Goal: Information Seeking & Learning: Check status

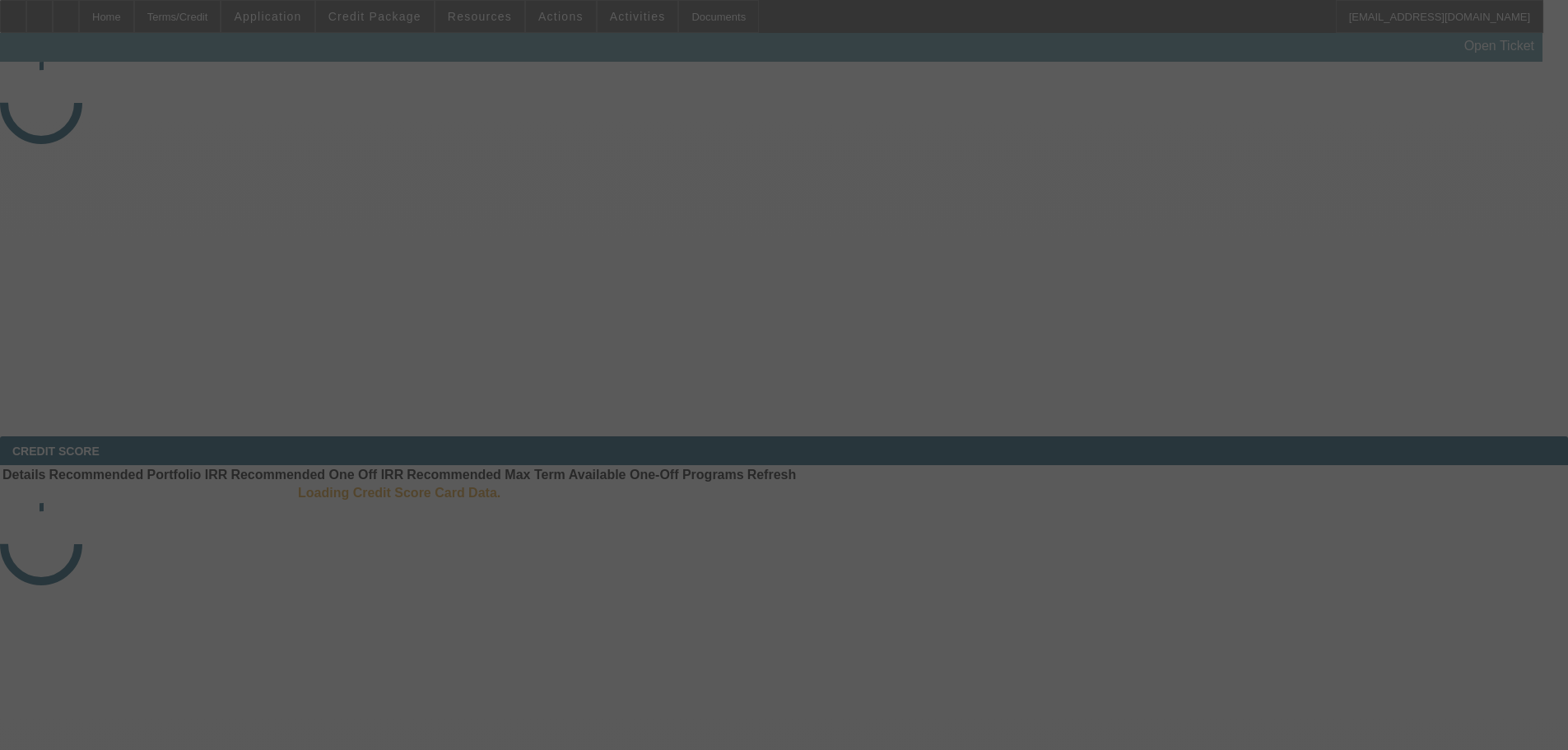
select select "4"
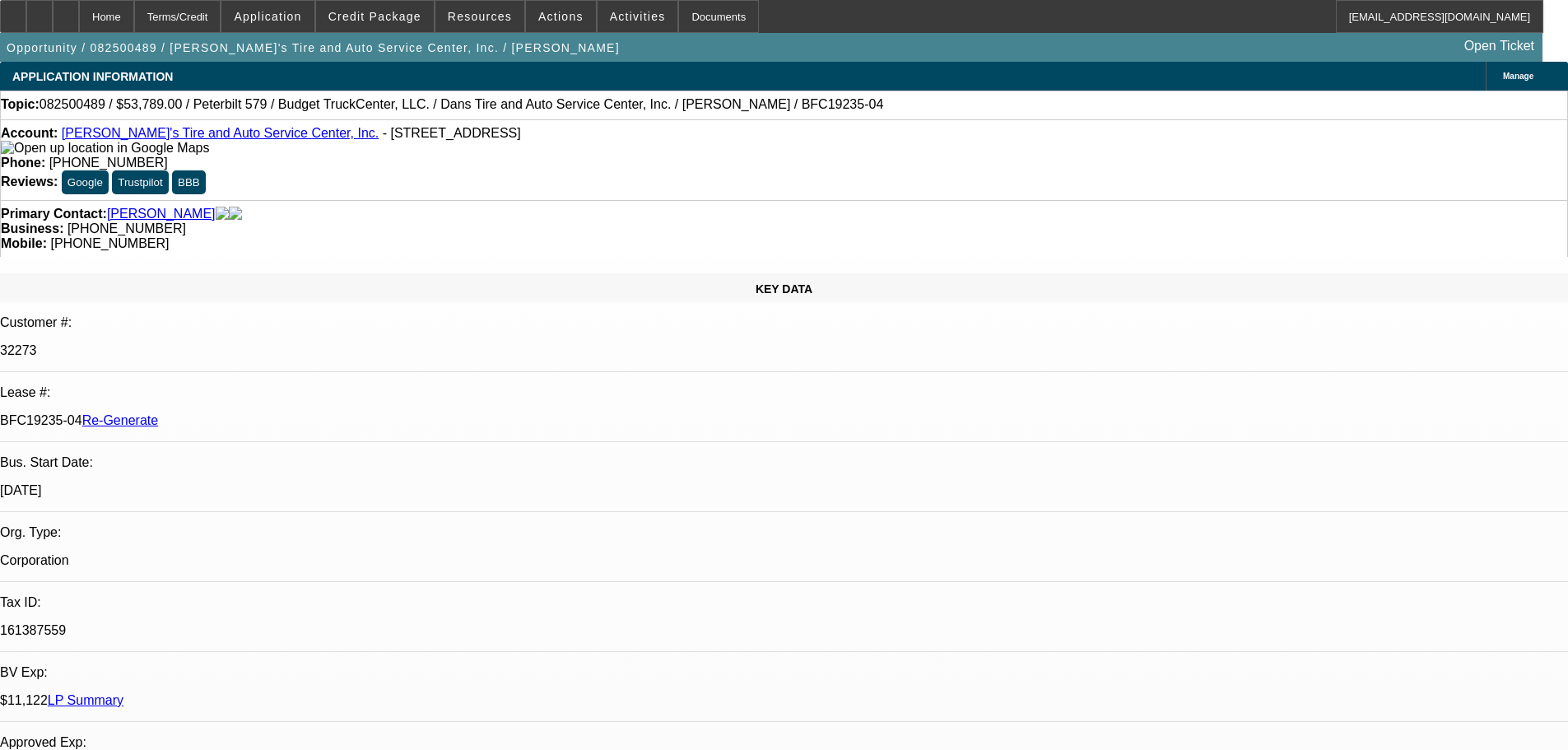
select select "0"
select select "3"
select select "0.1"
select select "5"
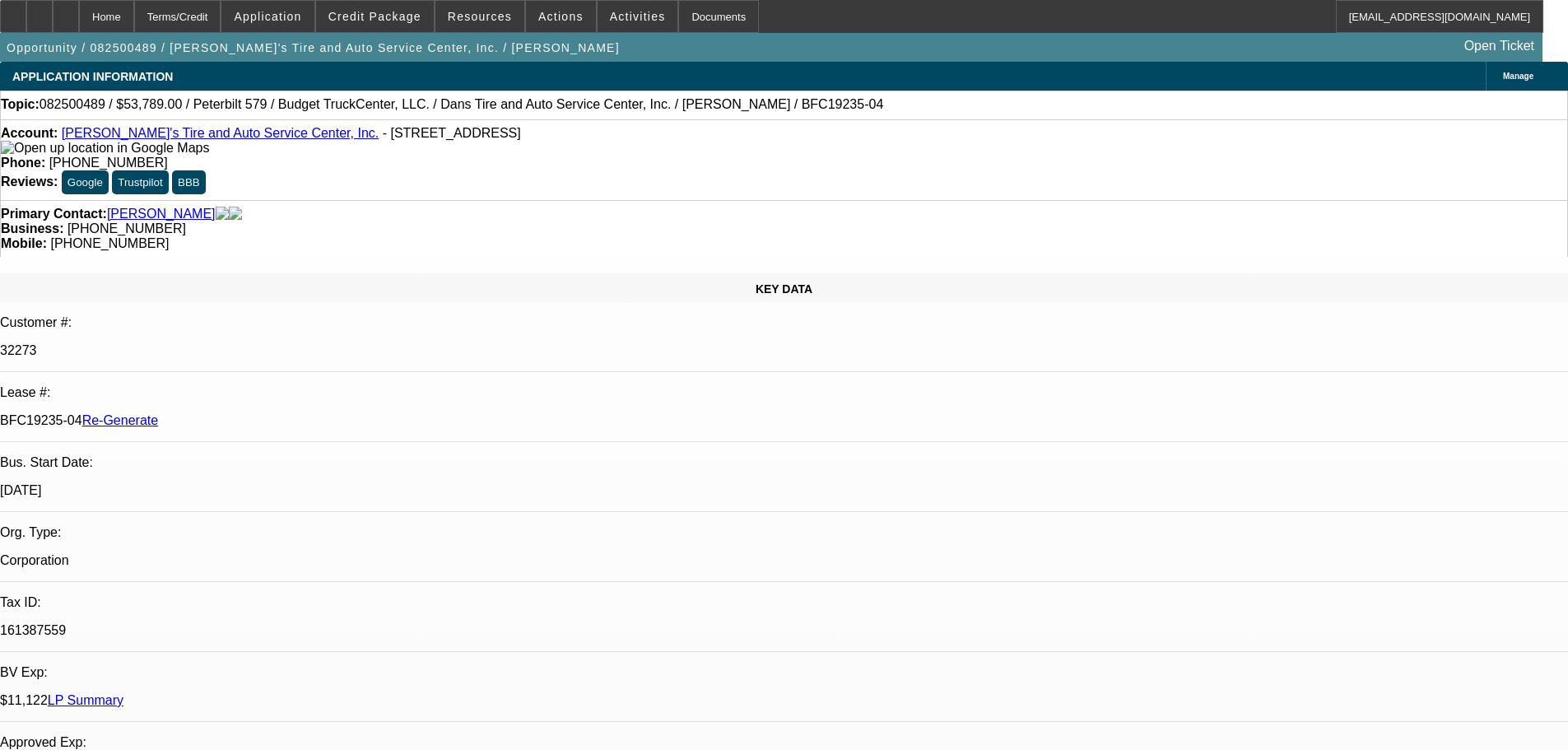
scroll to position [165, 0]
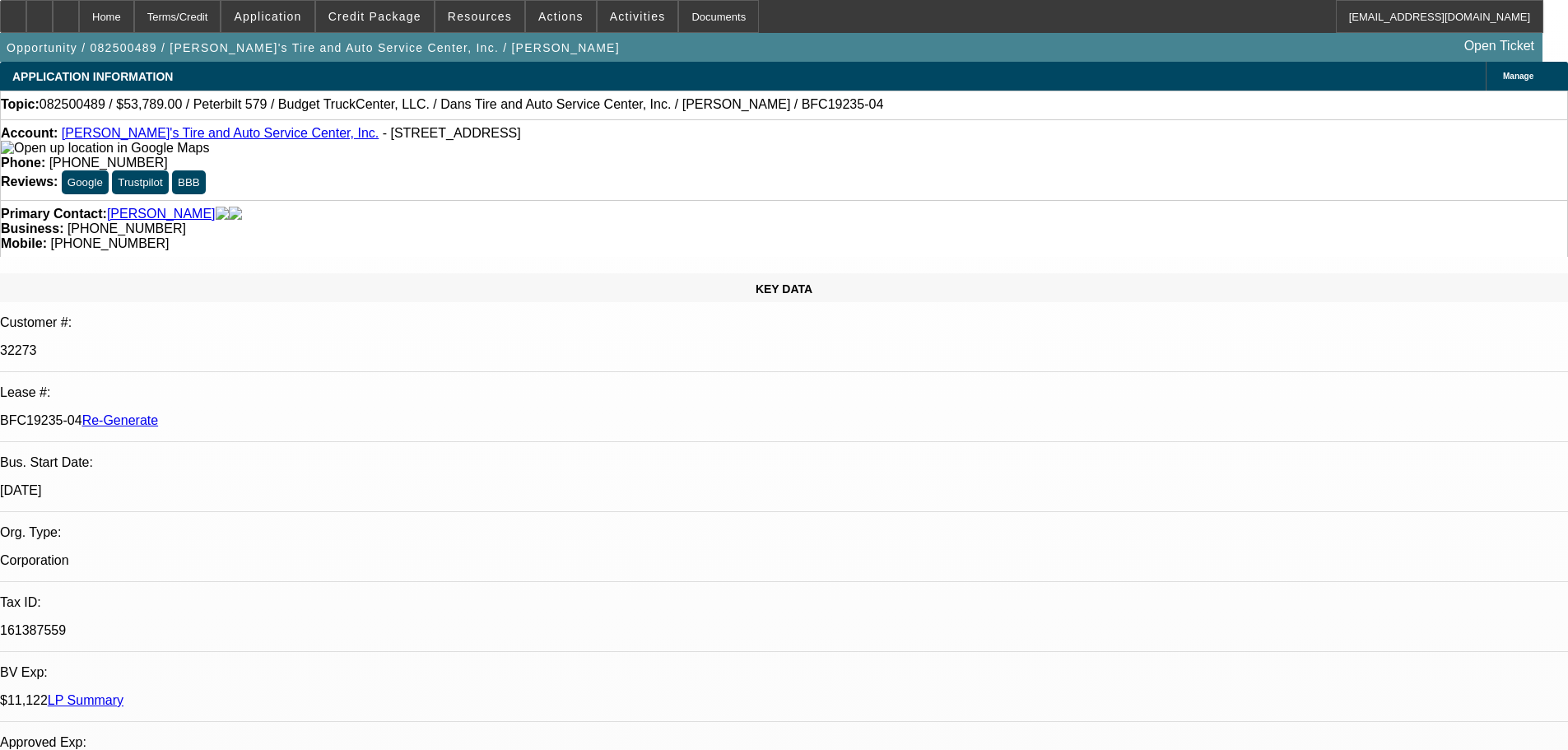
scroll to position [576, 0]
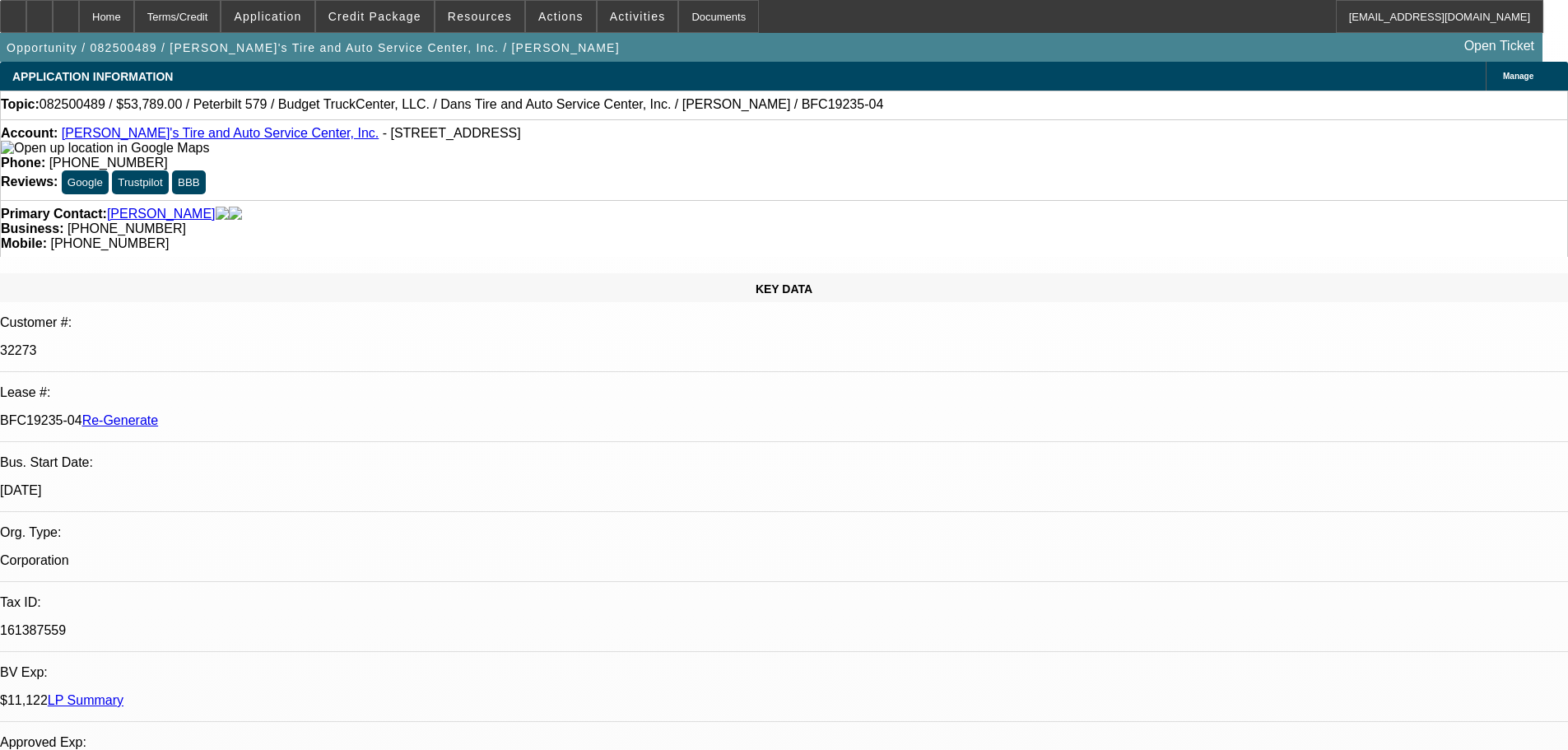
scroll to position [411, 0]
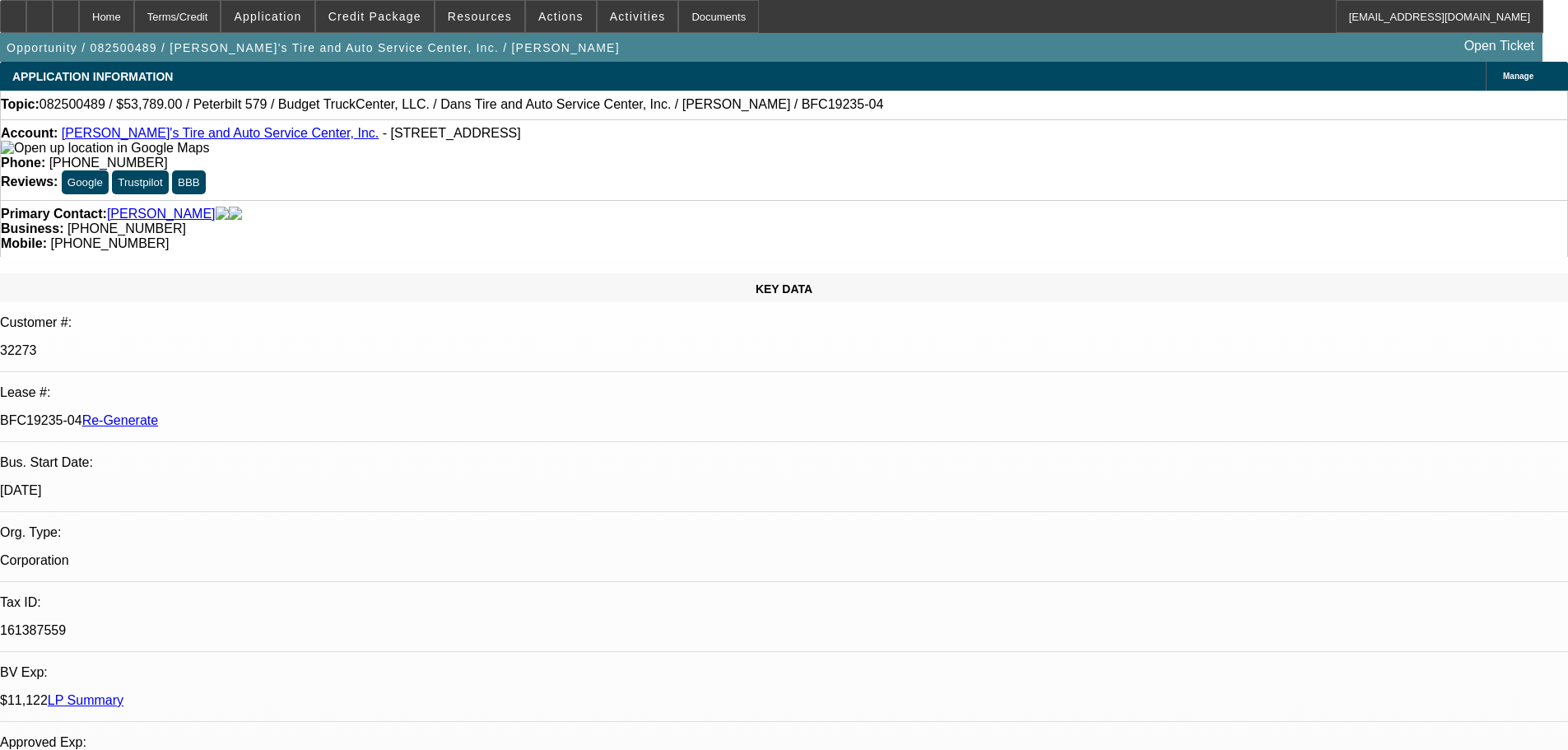
drag, startPoint x: 1098, startPoint y: 585, endPoint x: 1369, endPoint y: 646, distance: 277.8
